Goal: Task Accomplishment & Management: Manage account settings

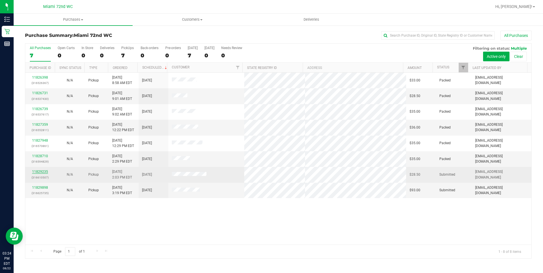
click at [40, 170] on link "11829235" at bounding box center [40, 172] width 16 height 4
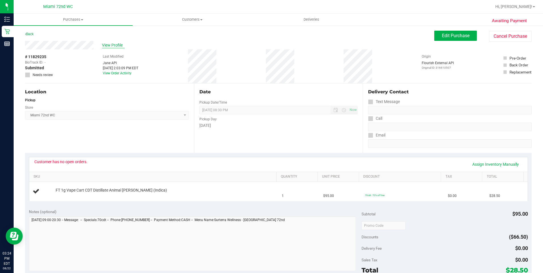
click at [113, 46] on span "View Profile" at bounding box center [113, 45] width 23 height 6
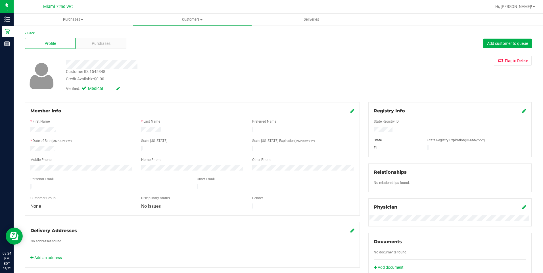
click at [398, 133] on div "State Registry ID State State Registry Expiration (MM/DD/YYYY) [GEOGRAPHIC_DATA]" at bounding box center [450, 133] width 153 height 37
drag, startPoint x: 370, startPoint y: 129, endPoint x: 394, endPoint y: 132, distance: 24.5
click at [394, 132] on div at bounding box center [450, 130] width 161 height 6
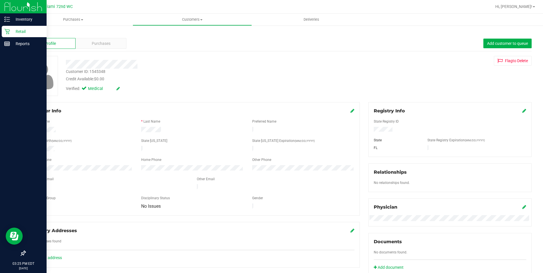
click at [28, 30] on p "Retail" at bounding box center [27, 31] width 34 height 7
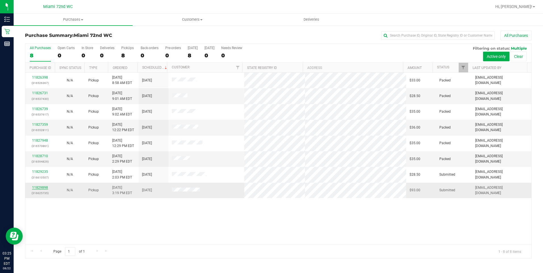
click at [40, 189] on link "11829898" at bounding box center [40, 188] width 16 height 4
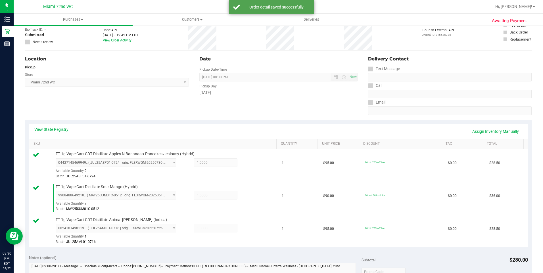
scroll to position [114, 0]
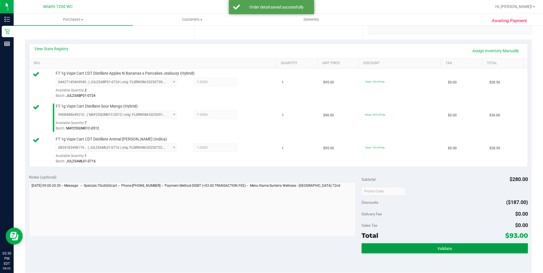
click at [423, 250] on button "Validate" at bounding box center [445, 249] width 167 height 10
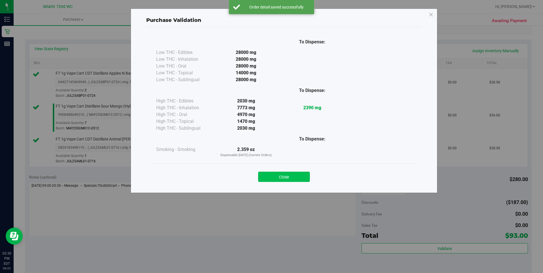
click at [280, 177] on button "Close" at bounding box center [284, 177] width 52 height 10
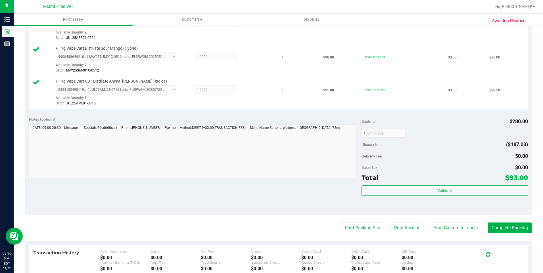
scroll to position [227, 0]
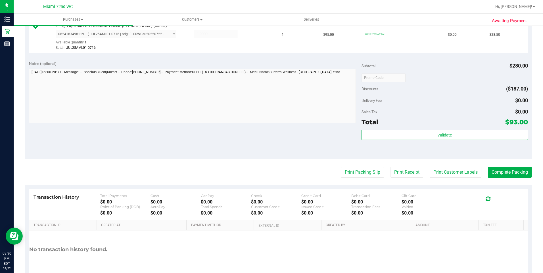
click at [367, 178] on purchase-details "Back Edit Purchase Cancel Purchase View Profile # 11829898 BioTrack ID: - Submi…" at bounding box center [278, 47] width 507 height 489
click at [358, 158] on div "Notes (optional) Subtotal $280.00 Discounts ($187.00) Delivery Fee $0.00 Sales …" at bounding box center [278, 108] width 507 height 102
click at [352, 161] on purchase-details "Back Edit Purchase Cancel Purchase View Profile # 11829898 BioTrack ID: - Submi…" at bounding box center [278, 47] width 507 height 489
click at [352, 164] on purchase-details "Back Edit Purchase Cancel Purchase View Profile # 11829898 BioTrack ID: - Submi…" at bounding box center [278, 47] width 507 height 489
click at [352, 169] on button "Print Packing Slip" at bounding box center [362, 172] width 43 height 11
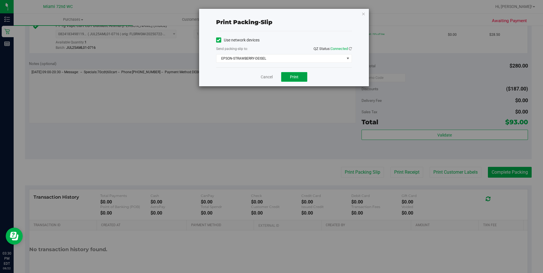
click at [293, 77] on span "Print" at bounding box center [294, 77] width 9 height 5
click at [364, 14] on icon "button" at bounding box center [364, 13] width 4 height 7
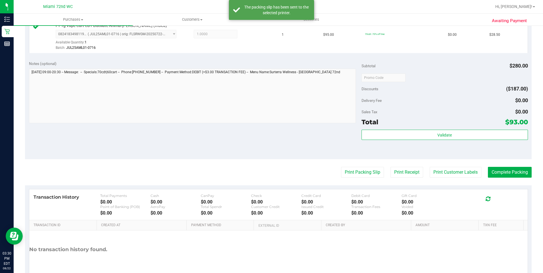
click at [437, 182] on purchase-details "Back Edit Purchase Cancel Purchase View Profile # 11829898 BioTrack ID: - Submi…" at bounding box center [278, 47] width 507 height 489
click at [437, 177] on button "Print Customer Labels" at bounding box center [456, 172] width 52 height 11
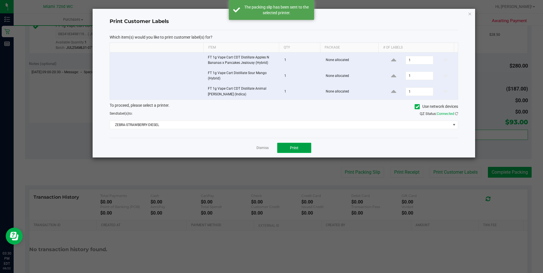
click at [297, 146] on span "Print" at bounding box center [294, 148] width 9 height 5
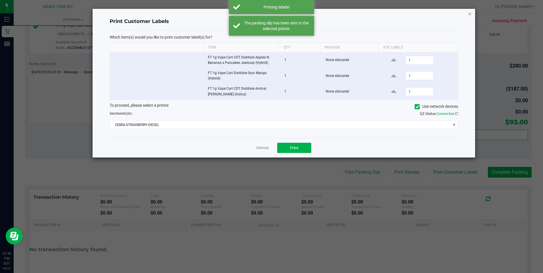
click at [470, 13] on icon "button" at bounding box center [470, 13] width 4 height 7
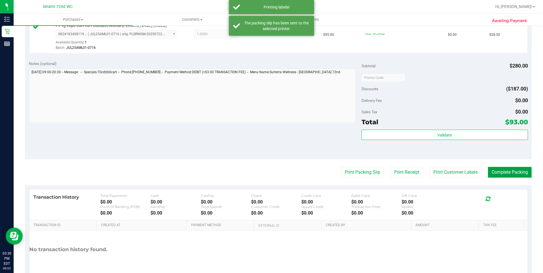
click at [514, 169] on button "Complete Packing" at bounding box center [510, 172] width 44 height 11
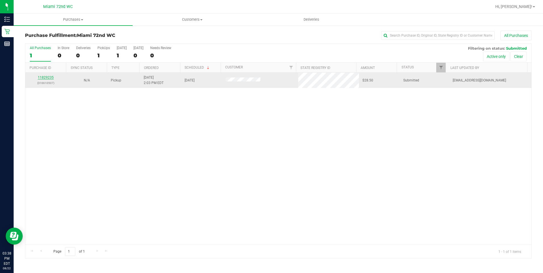
click at [45, 79] on link "11829235" at bounding box center [46, 78] width 16 height 4
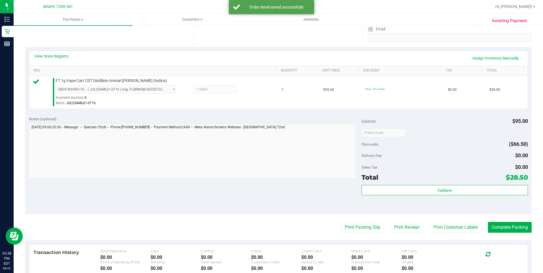
scroll to position [114, 0]
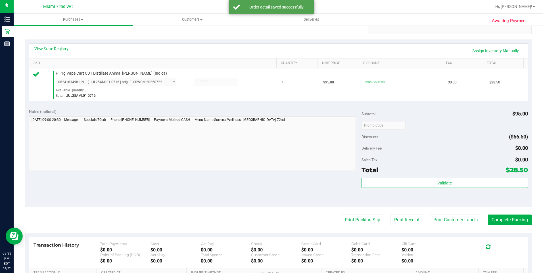
click at [458, 188] on div "Validate" at bounding box center [445, 183] width 167 height 11
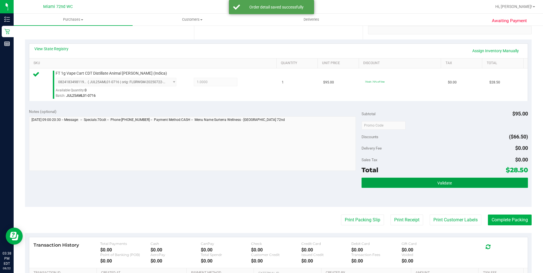
click at [458, 184] on button "Validate" at bounding box center [445, 183] width 167 height 10
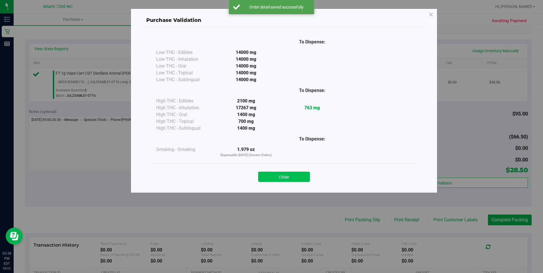
click at [302, 178] on button "Close" at bounding box center [284, 177] width 52 height 10
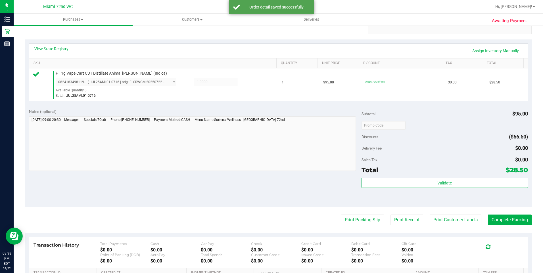
drag, startPoint x: 330, startPoint y: 204, endPoint x: 340, endPoint y: 213, distance: 13.1
click at [332, 204] on div "Notes (optional) Subtotal $95.00 Discounts ($66.50) Delivery Fee $0.00 Sales Ta…" at bounding box center [278, 156] width 507 height 102
click at [341, 214] on purchase-details "Back Edit Purchase Cancel Purchase View Profile # 11829235 BioTrack ID: - Submi…" at bounding box center [278, 128] width 507 height 423
click at [346, 223] on button "Print Packing Slip" at bounding box center [362, 220] width 43 height 11
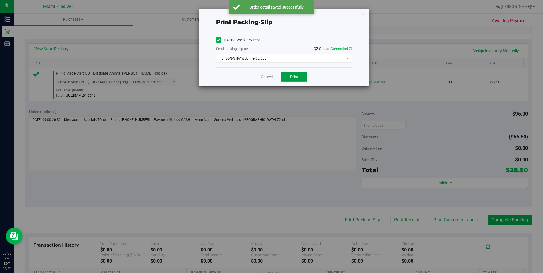
click at [302, 81] on button "Print" at bounding box center [294, 77] width 26 height 10
click at [362, 13] on icon "button" at bounding box center [364, 13] width 4 height 7
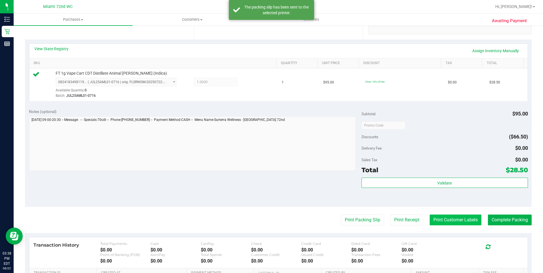
click at [464, 220] on button "Print Customer Labels" at bounding box center [456, 220] width 52 height 11
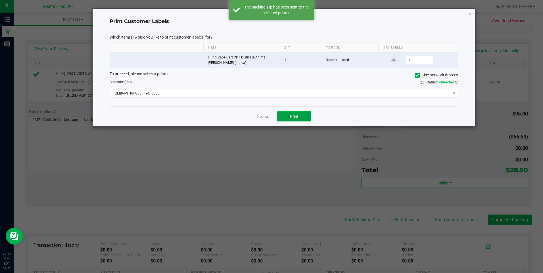
click at [294, 119] on span "Print" at bounding box center [294, 116] width 9 height 5
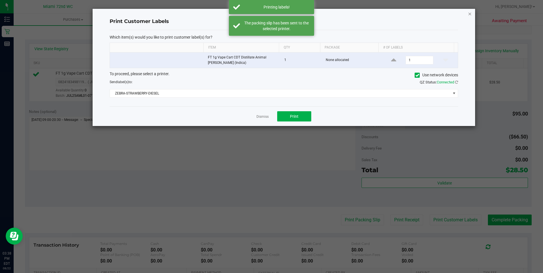
click at [471, 15] on icon "button" at bounding box center [470, 13] width 4 height 7
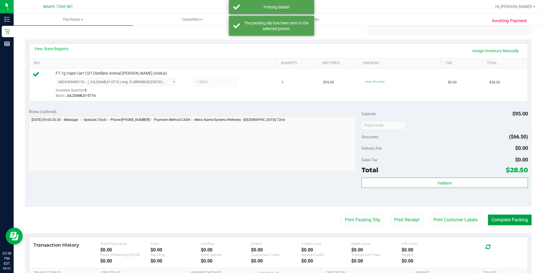
click at [509, 219] on button "Complete Packing" at bounding box center [510, 220] width 44 height 11
